Goal: Task Accomplishment & Management: Complete application form

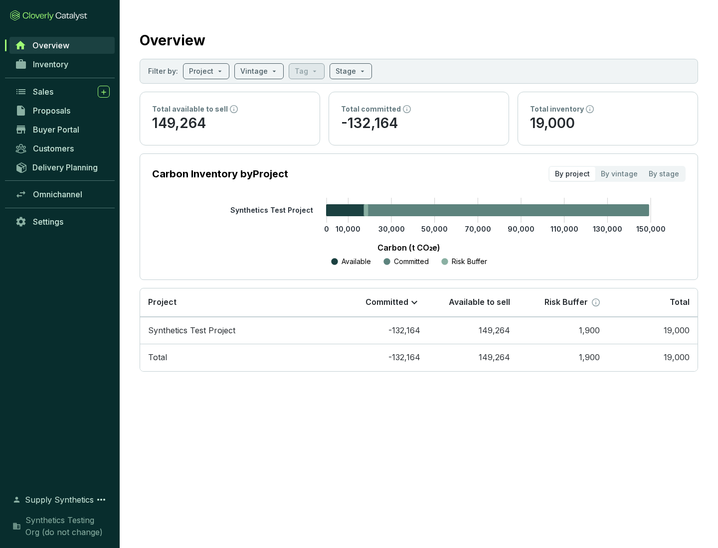
click at [62, 111] on span "Proposals" at bounding box center [51, 111] width 37 height 10
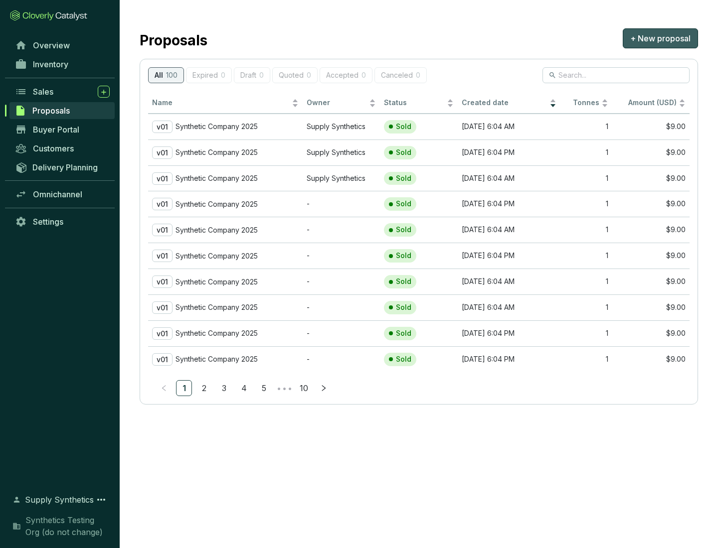
click at [660, 38] on span "+ New proposal" at bounding box center [660, 38] width 60 height 12
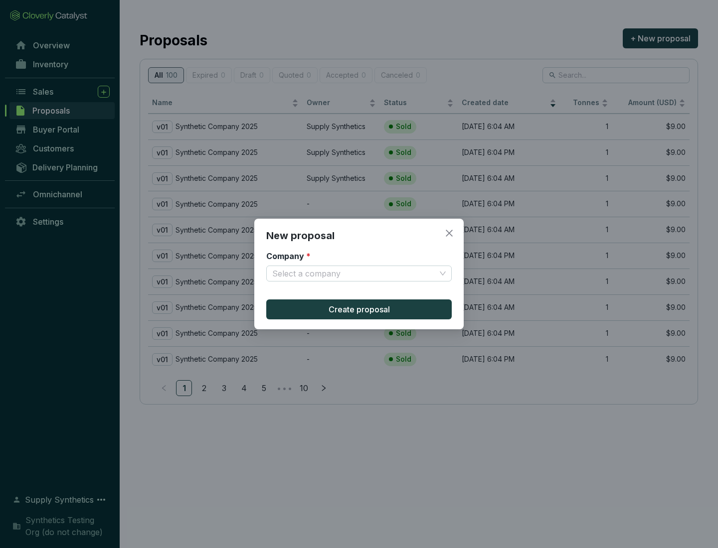
click at [354, 274] on input "Company *" at bounding box center [353, 273] width 163 height 15
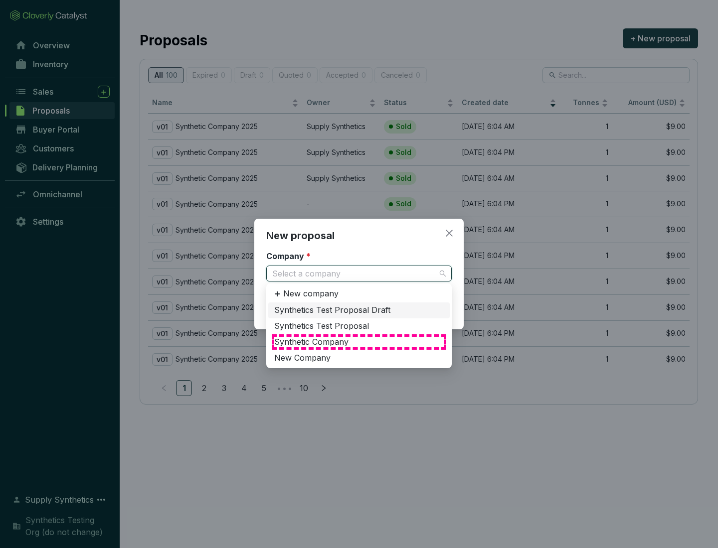
click at [359, 342] on div "Synthetic Company" at bounding box center [358, 342] width 169 height 11
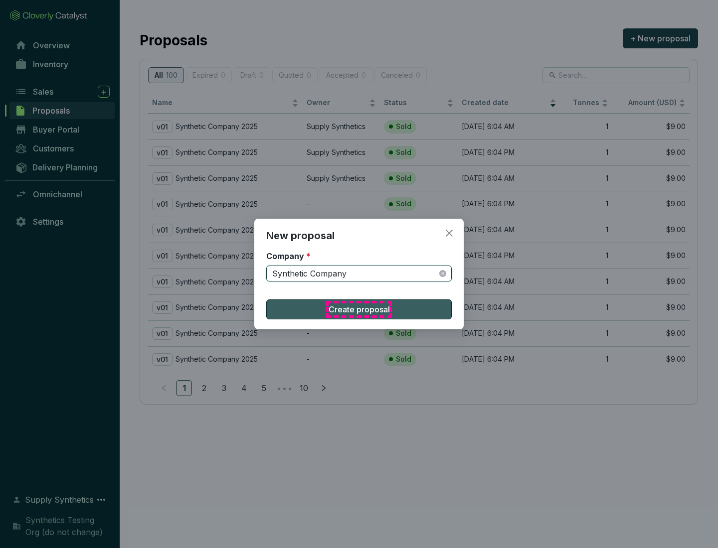
click at [359, 309] on span "Create proposal" at bounding box center [358, 310] width 61 height 12
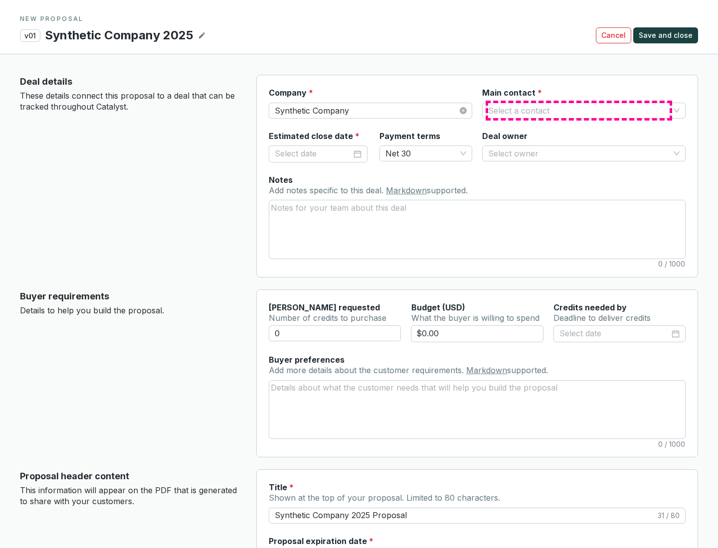
click at [579, 110] on input "Main contact *" at bounding box center [578, 110] width 181 height 15
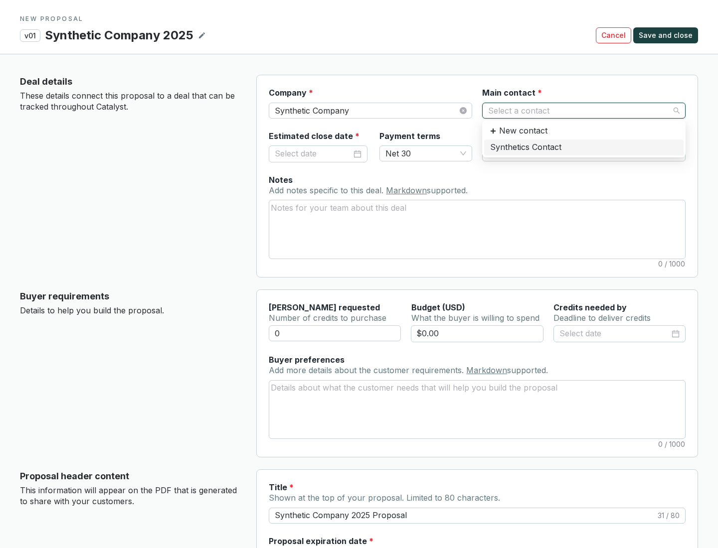
click at [583, 147] on div "Synthetics Contact" at bounding box center [583, 147] width 187 height 11
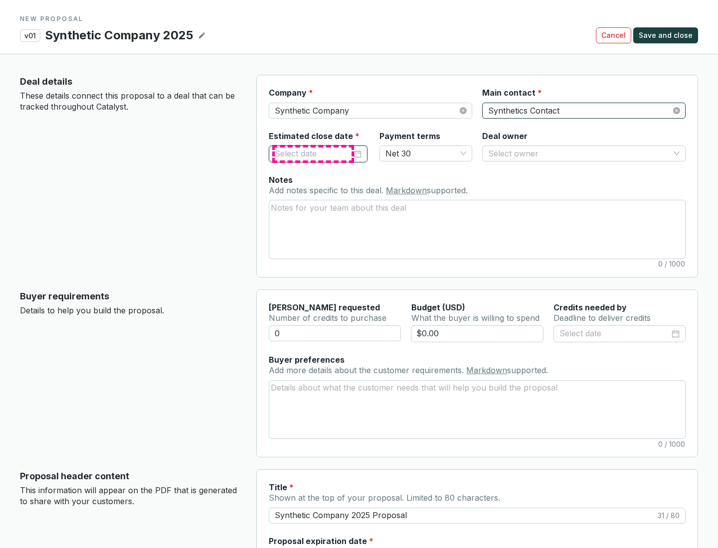
click at [313, 153] on input "Estimated close date *" at bounding box center [313, 154] width 77 height 13
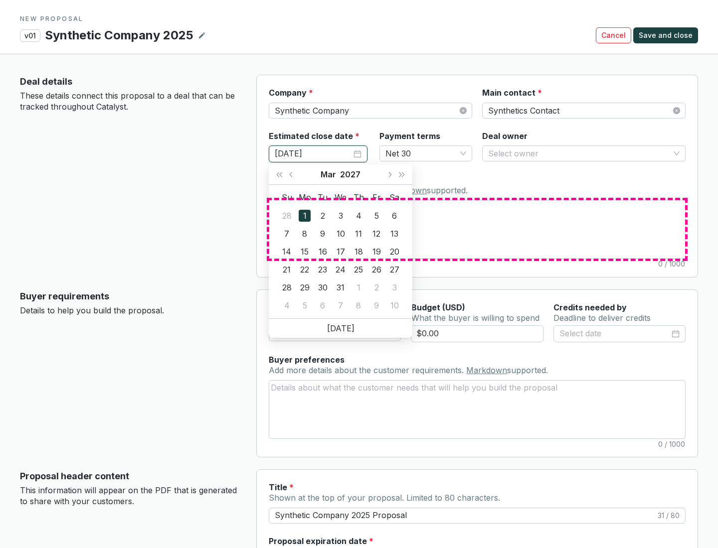
type input "[DATE]"
click at [477, 229] on textarea "Notes Add notes specific to this deal. Markdown supported." at bounding box center [477, 229] width 416 height 58
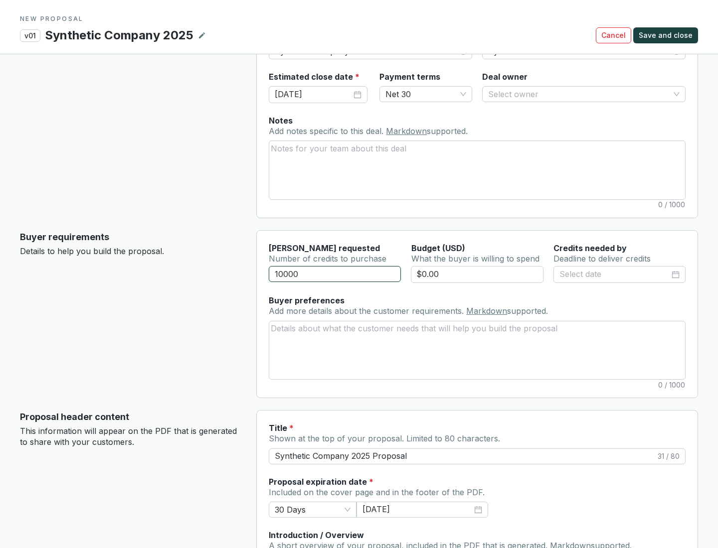
scroll to position [60, 0]
type input "10000"
type input "$0.00"
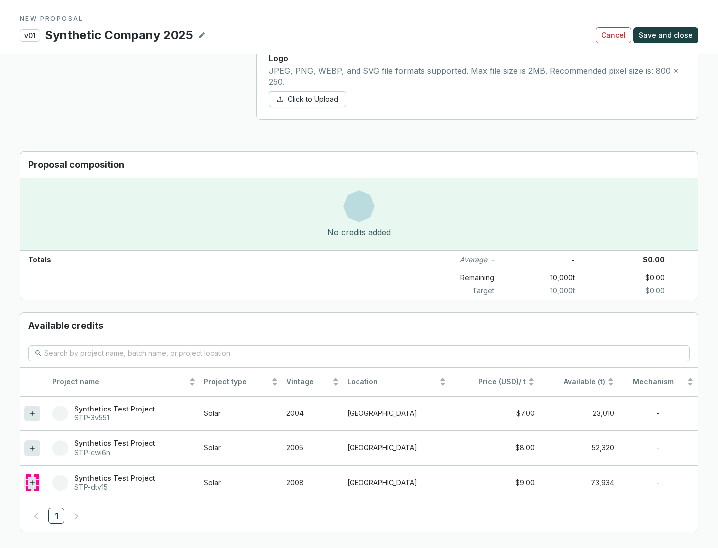
click at [32, 483] on icon at bounding box center [32, 482] width 4 height 4
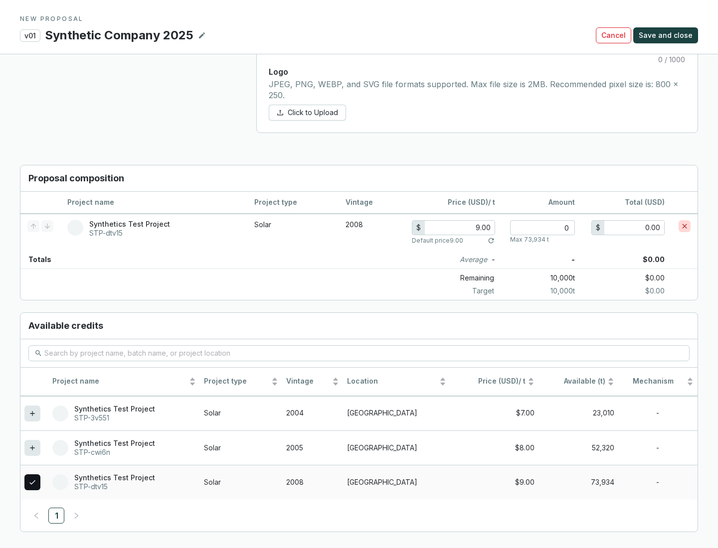
scroll to position [573, 0]
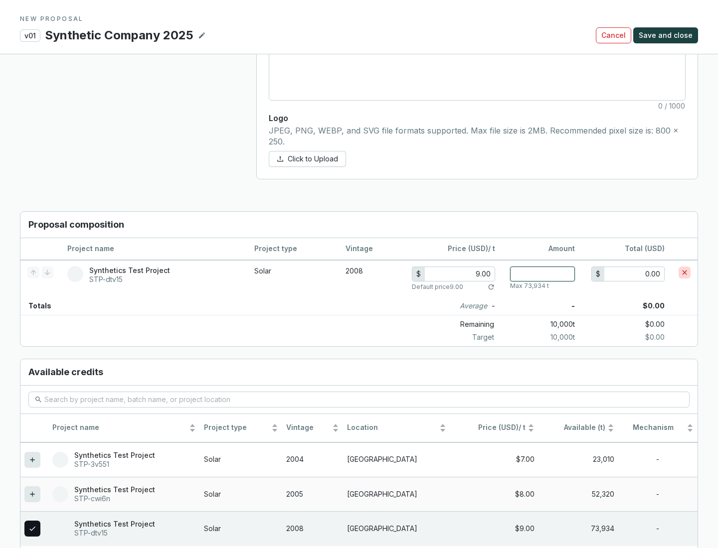
type input "1"
type input "9.00"
type input "1"
click at [667, 35] on span "Save and close" at bounding box center [665, 35] width 54 height 10
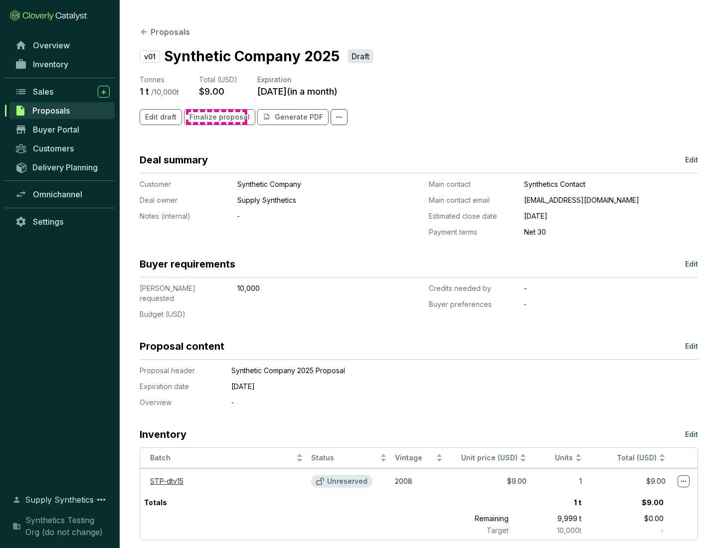
click at [216, 117] on span "Finalize proposal" at bounding box center [219, 117] width 60 height 10
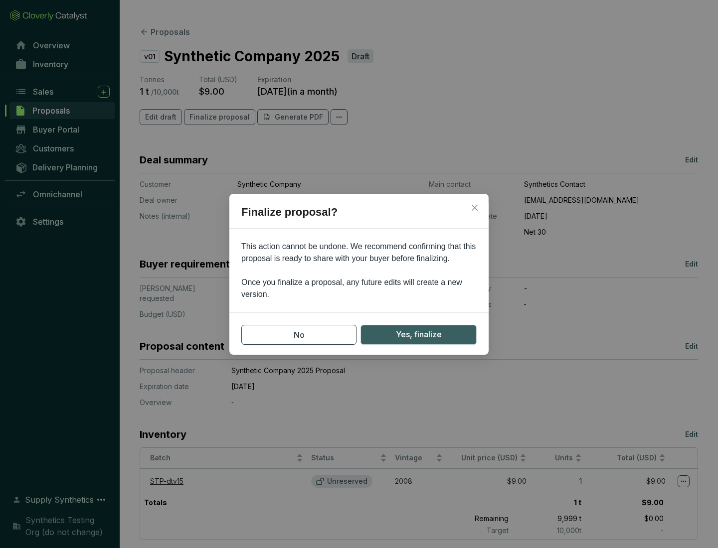
click at [418, 334] on span "Yes, finalize" at bounding box center [419, 334] width 46 height 12
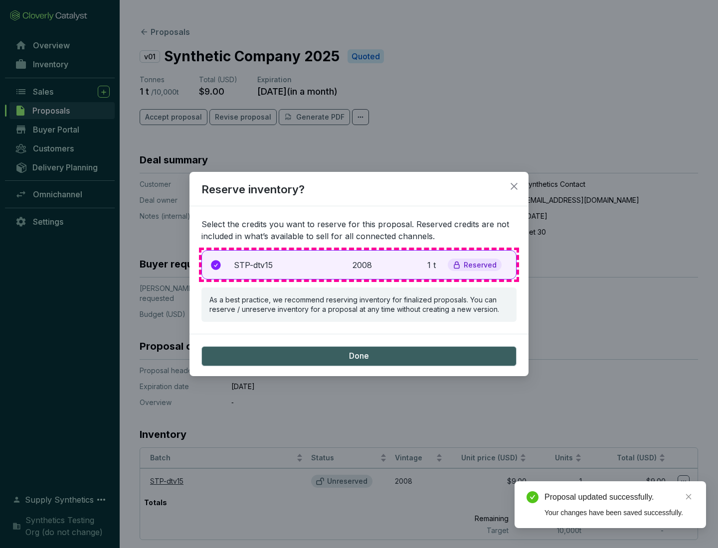
click at [359, 265] on p "2008" at bounding box center [363, 265] width 22 height 12
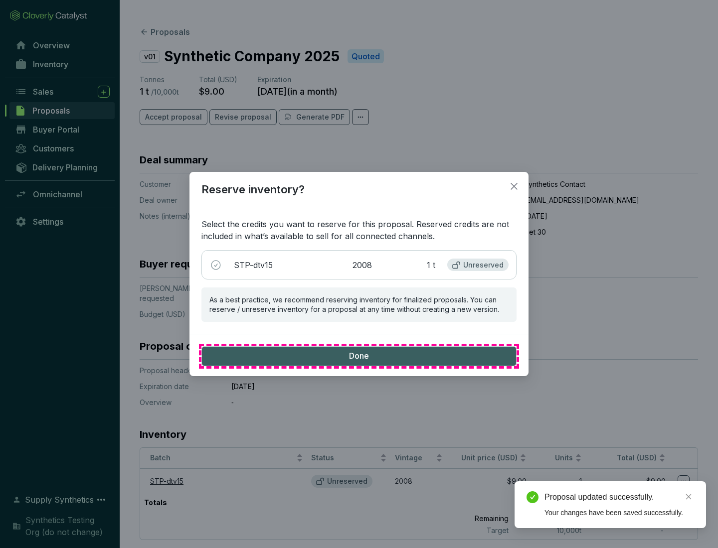
click at [359, 356] on span "Done" at bounding box center [359, 356] width 20 height 11
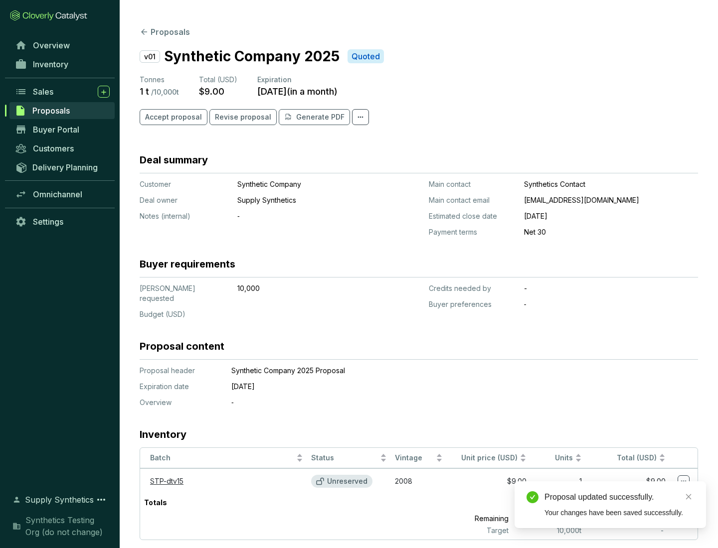
click at [619, 497] on div "Proposal updated successfully." at bounding box center [619, 497] width 150 height 12
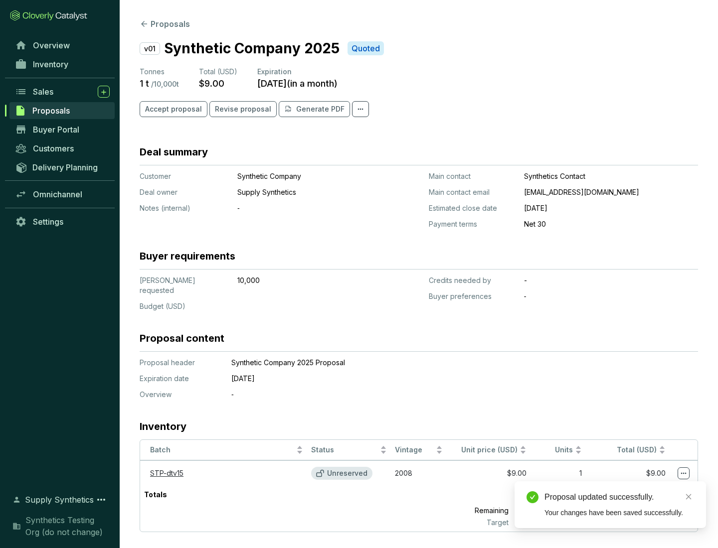
click at [683, 473] on icon at bounding box center [683, 473] width 5 height 1
click at [653, 486] on div "Proposal updated successfully. Your changes have been saved successfully." at bounding box center [609, 504] width 191 height 47
click at [619, 497] on div "Proposal updated successfully." at bounding box center [619, 497] width 150 height 12
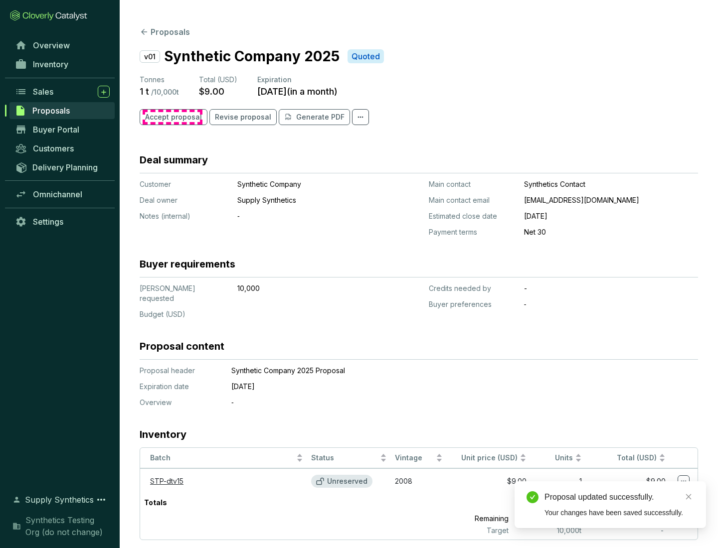
click at [172, 117] on span "Accept proposal" at bounding box center [173, 117] width 57 height 10
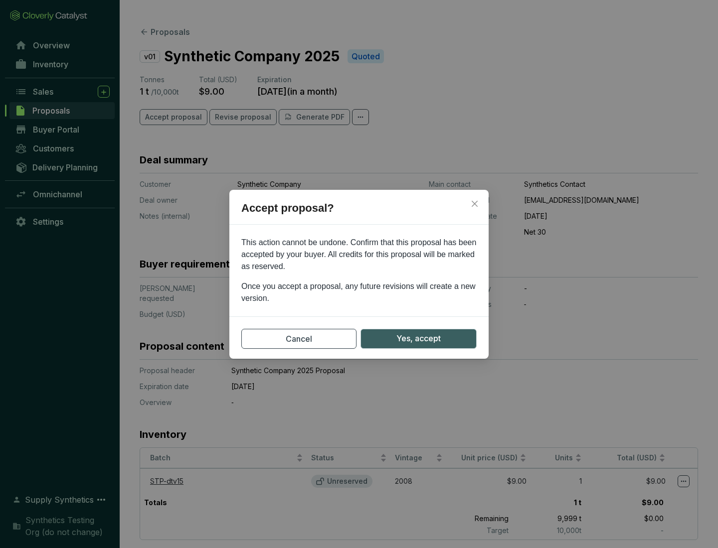
click at [418, 338] on span "Yes, accept" at bounding box center [418, 338] width 44 height 12
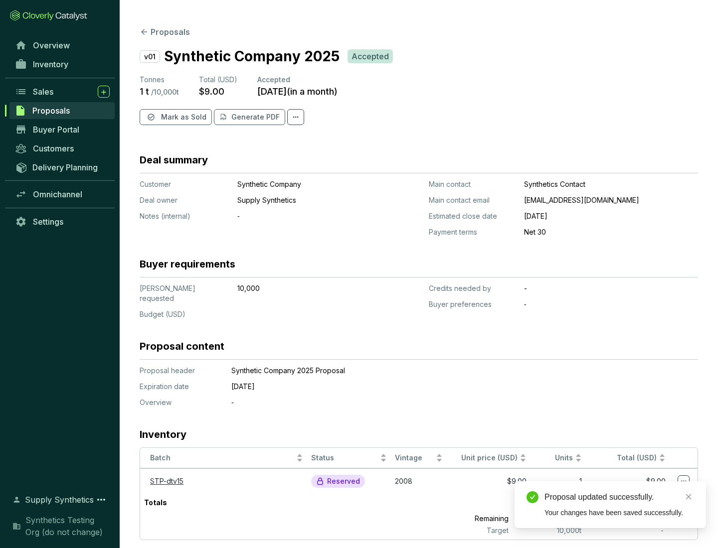
click at [182, 117] on span "Mark as Sold" at bounding box center [183, 117] width 45 height 10
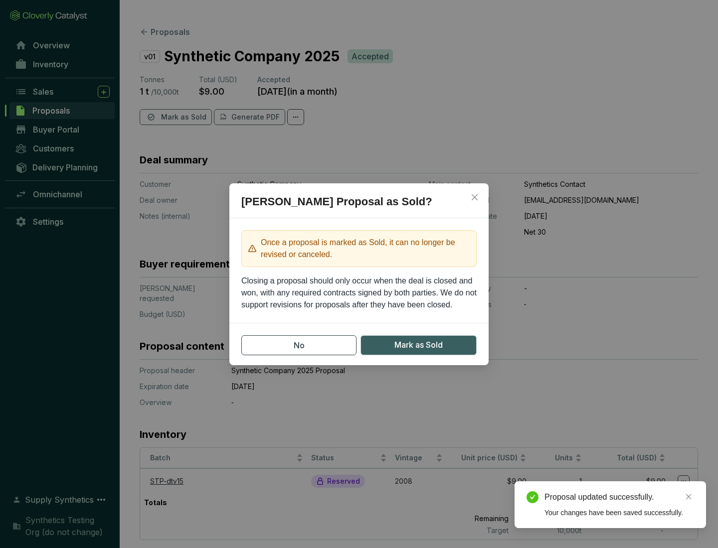
click at [418, 345] on span "Mark as Sold" at bounding box center [418, 345] width 48 height 12
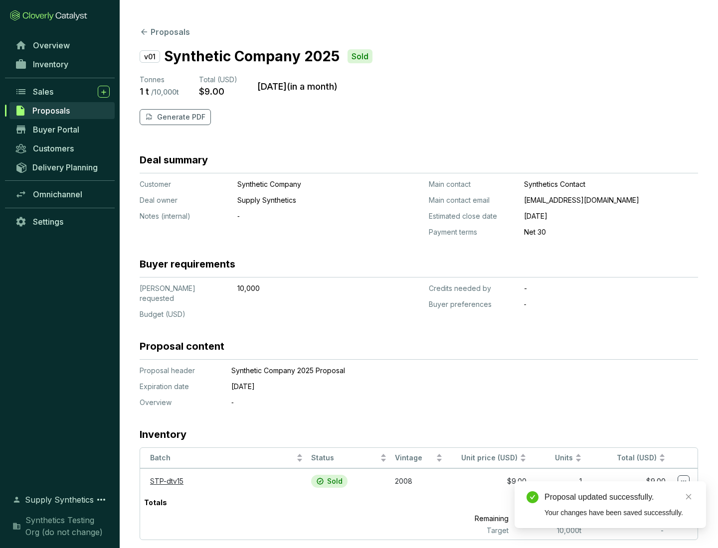
click at [180, 117] on p "Generate PDF" at bounding box center [181, 117] width 48 height 10
click at [619, 486] on div "Download Complete" at bounding box center [619, 486] width 150 height 12
